Goal: Task Accomplishment & Management: Manage account settings

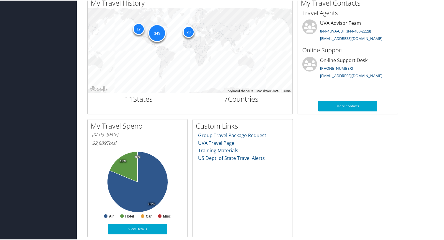
scroll to position [207, 0]
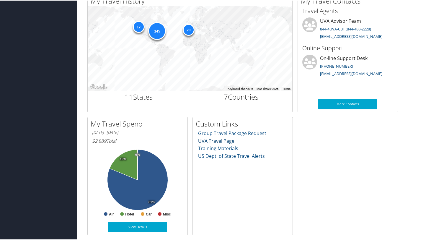
click at [229, 141] on link "UVA Travel Page" at bounding box center [216, 140] width 36 height 6
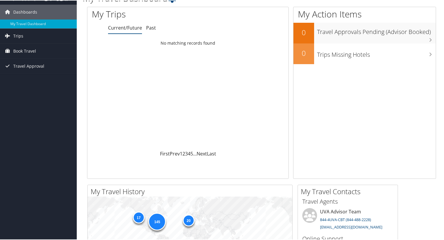
scroll to position [0, 0]
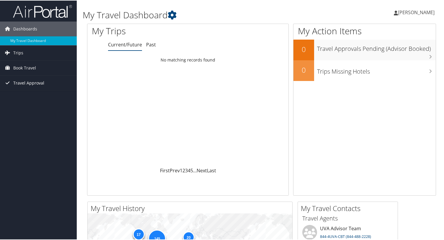
click at [37, 84] on span "Travel Approval" at bounding box center [28, 82] width 31 height 15
click at [26, 120] on link "Approvals (Beta)" at bounding box center [38, 120] width 77 height 9
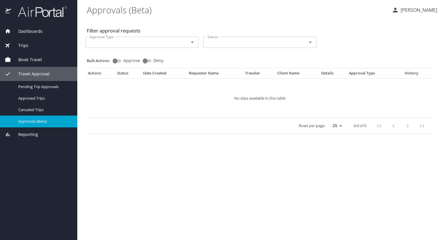
select select "US"
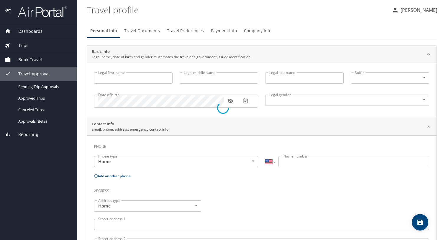
type input "Gustavo"
type input "Kunde"
type input "Rohde"
type input "Male"
select select "AT"
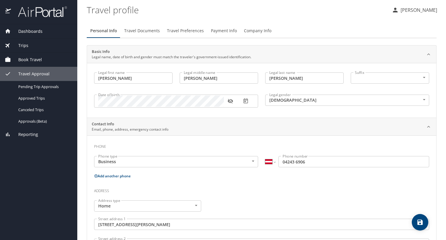
select select "US"
